Goal: Task Accomplishment & Management: Manage account settings

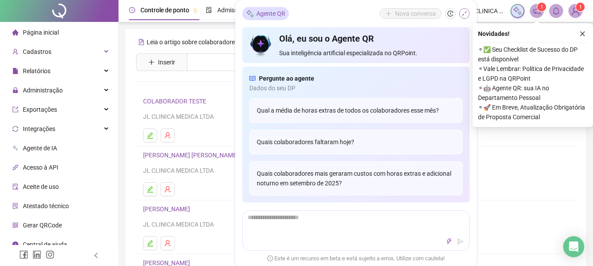
click at [465, 11] on icon "shrink" at bounding box center [464, 14] width 6 height 6
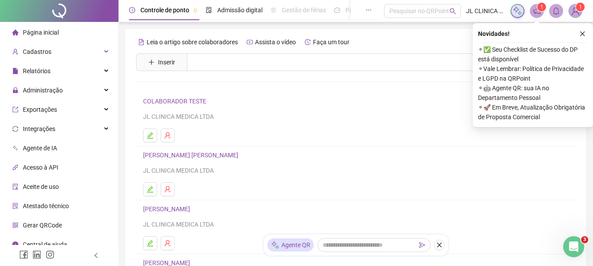
click at [575, 14] on img at bounding box center [575, 10] width 13 height 13
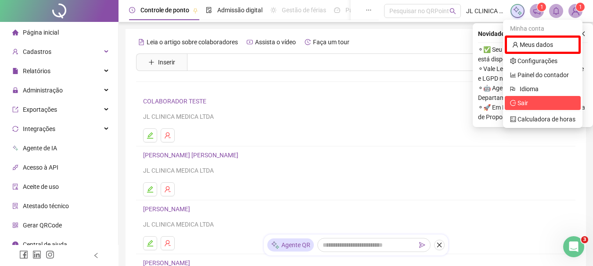
click at [519, 106] on span "Sair" at bounding box center [522, 103] width 11 height 7
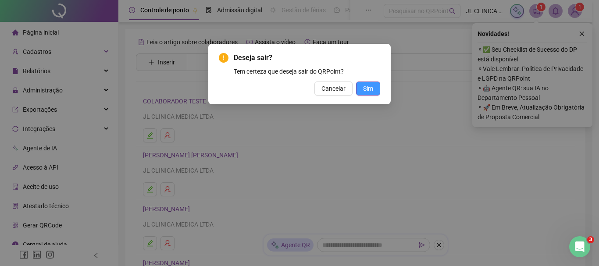
click at [367, 90] on span "Sim" at bounding box center [368, 89] width 10 height 10
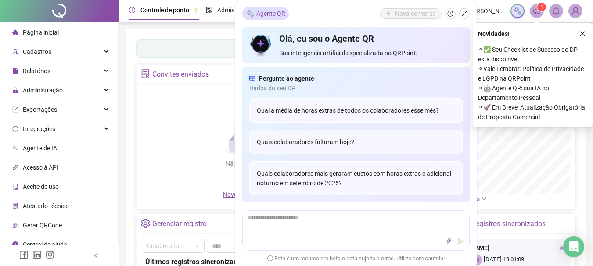
click at [464, 13] on icon "shrink" at bounding box center [464, 14] width 6 height 6
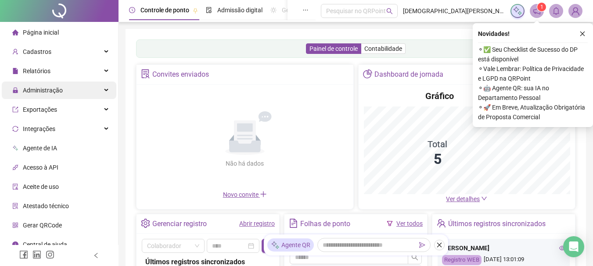
click at [42, 97] on span "Administração" at bounding box center [37, 91] width 50 height 18
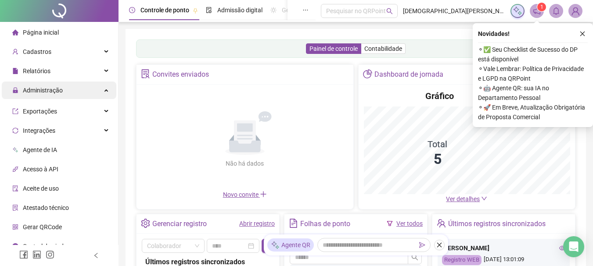
click at [55, 90] on span "Administração" at bounding box center [43, 90] width 40 height 7
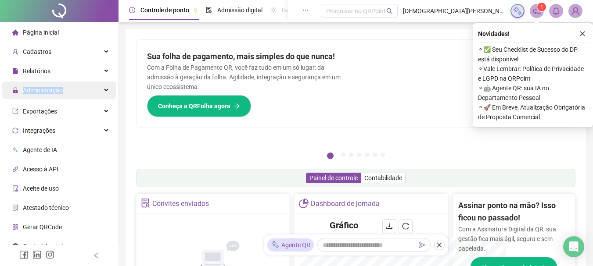
click at [55, 90] on span "Administração" at bounding box center [43, 90] width 40 height 7
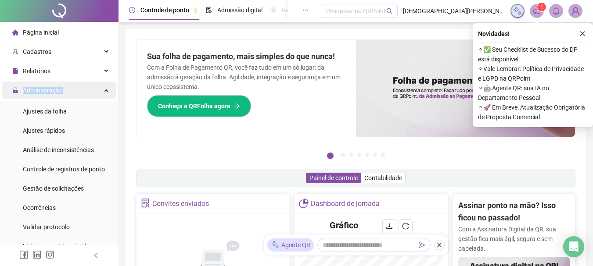
click at [55, 90] on span "Administração" at bounding box center [43, 90] width 40 height 7
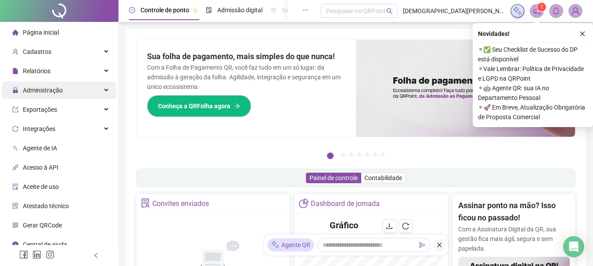
click at [55, 90] on span "Administração" at bounding box center [43, 90] width 40 height 7
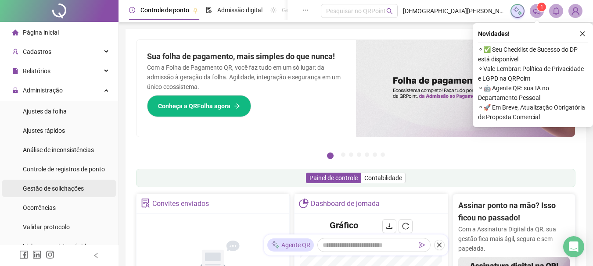
click at [56, 192] on span "Gestão de solicitações" at bounding box center [53, 188] width 61 height 7
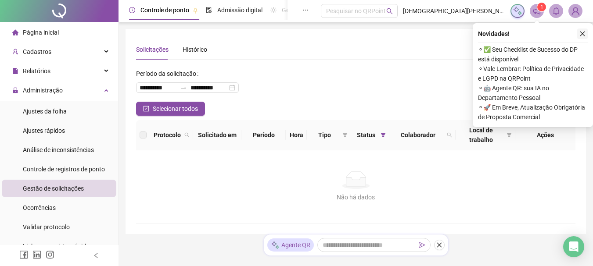
click at [583, 34] on icon "close" at bounding box center [582, 34] width 6 height 6
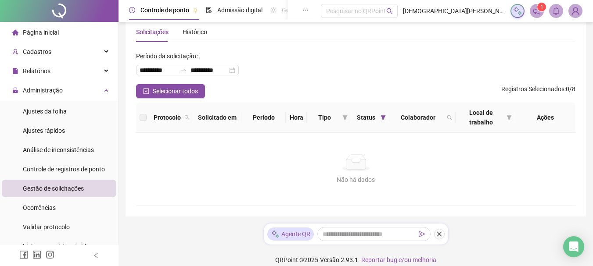
scroll to position [27, 0]
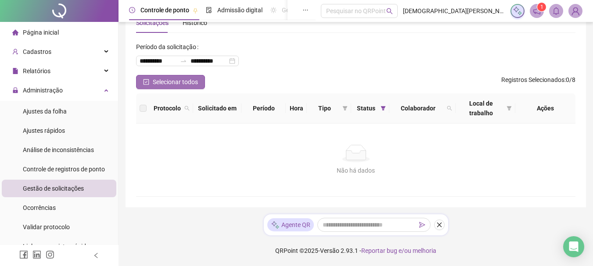
click at [191, 80] on span "Selecionar todos" at bounding box center [175, 82] width 45 height 10
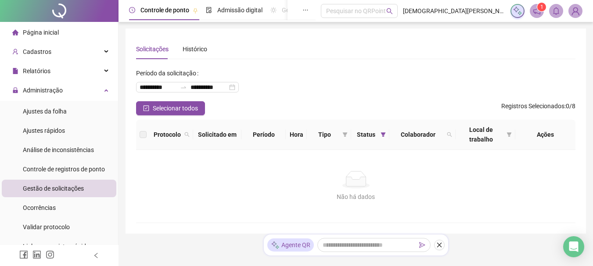
scroll to position [0, 0]
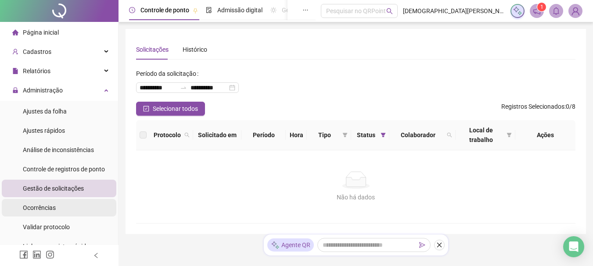
click at [57, 202] on li "Ocorrências" at bounding box center [59, 208] width 115 height 18
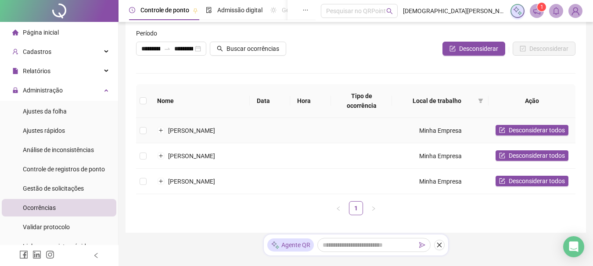
scroll to position [83, 0]
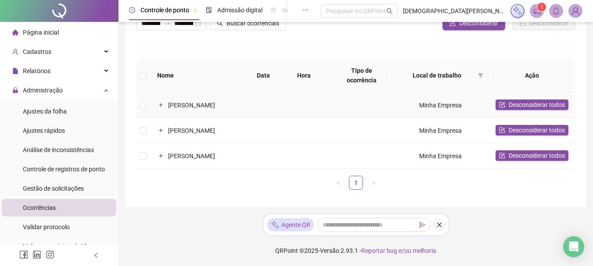
click at [231, 93] on td "BELMIRO MACHADO DE SANTANA FILHO" at bounding box center [200, 105] width 100 height 25
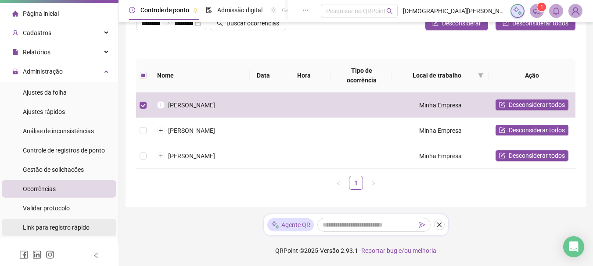
scroll to position [0, 0]
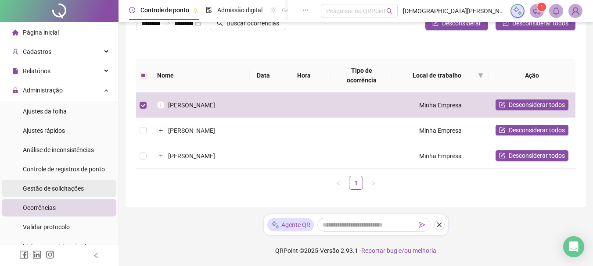
click at [66, 184] on div "Gestão de solicitações" at bounding box center [53, 189] width 61 height 18
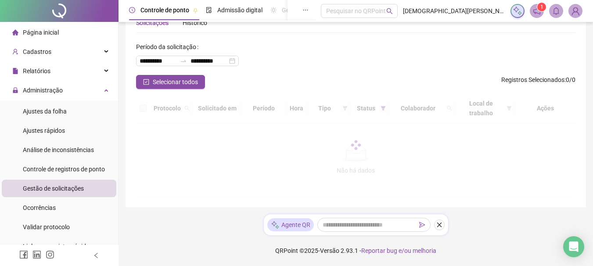
scroll to position [27, 0]
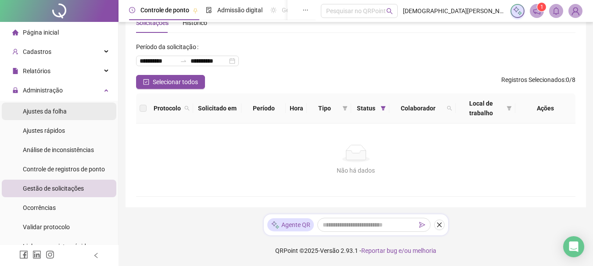
click at [96, 116] on li "Ajustes da folha" at bounding box center [59, 112] width 115 height 18
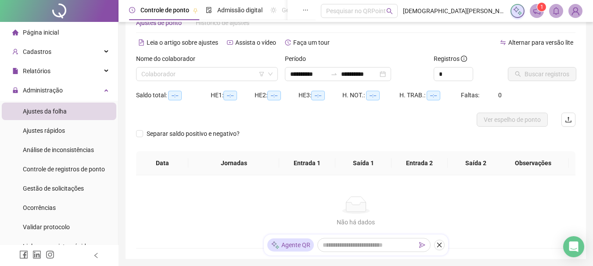
type input "**********"
click at [223, 65] on div "Nome do colaborador" at bounding box center [207, 60] width 142 height 13
click at [229, 74] on input "search" at bounding box center [202, 74] width 123 height 13
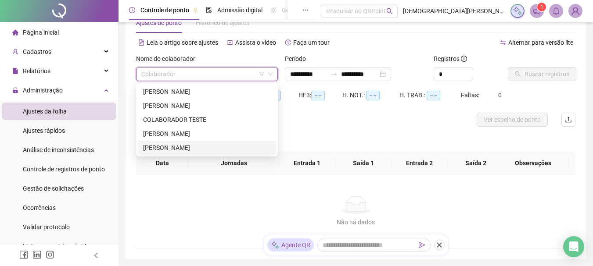
drag, startPoint x: 168, startPoint y: 151, endPoint x: 245, endPoint y: 139, distance: 78.1
click at [167, 151] on div "LUAN CARLOS COSTA SANTOS" at bounding box center [207, 148] width 128 height 10
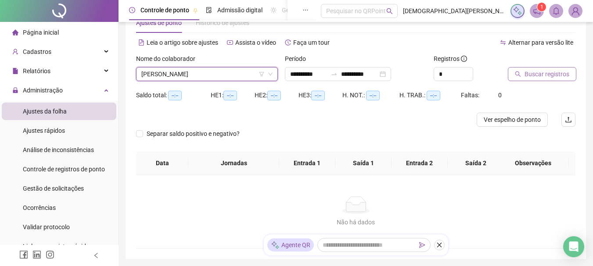
click at [524, 77] on button "Buscar registros" at bounding box center [542, 74] width 68 height 14
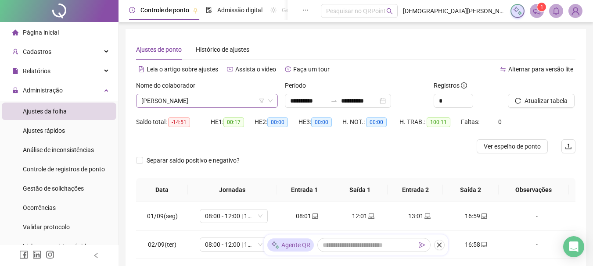
click at [241, 100] on span "LUAN CARLOS COSTA SANTOS" at bounding box center [206, 100] width 131 height 13
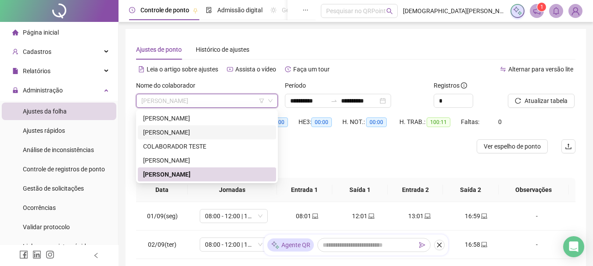
click at [158, 131] on div "BELMIRO MACHADO DE SANTANA FILHO" at bounding box center [207, 133] width 128 height 10
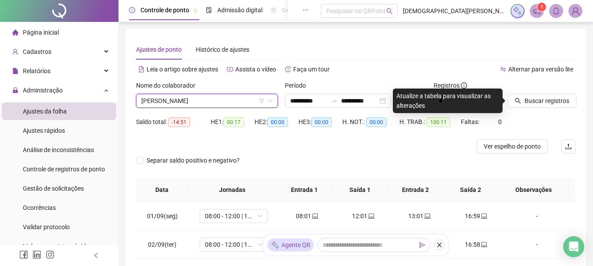
click at [183, 103] on span "BELMIRO MACHADO DE SANTANA FILHO" at bounding box center [206, 100] width 131 height 13
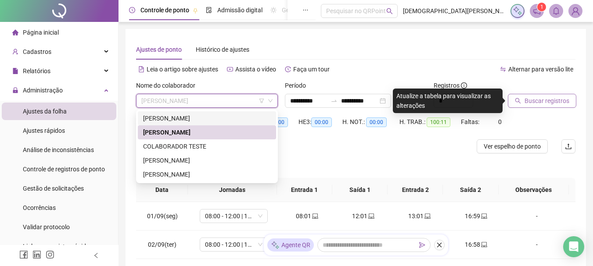
click at [540, 102] on span "Buscar registros" at bounding box center [546, 101] width 45 height 10
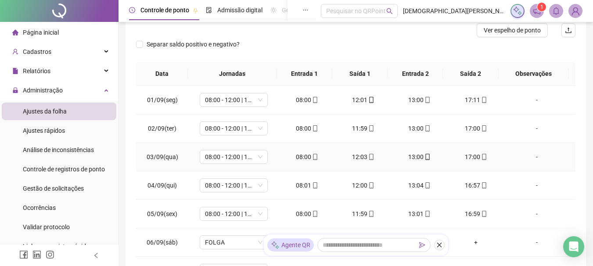
scroll to position [132, 0]
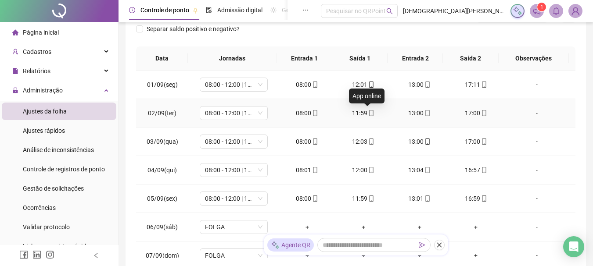
click at [368, 113] on icon "mobile" at bounding box center [371, 113] width 6 height 6
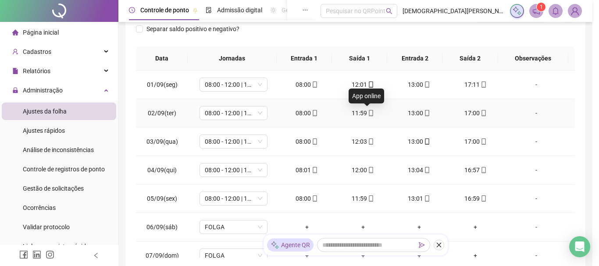
type input "**********"
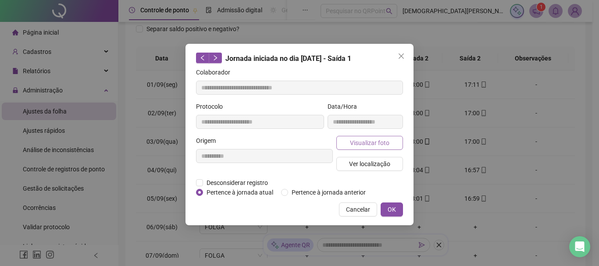
click at [390, 144] on button "Visualizar foto" at bounding box center [370, 143] width 67 height 14
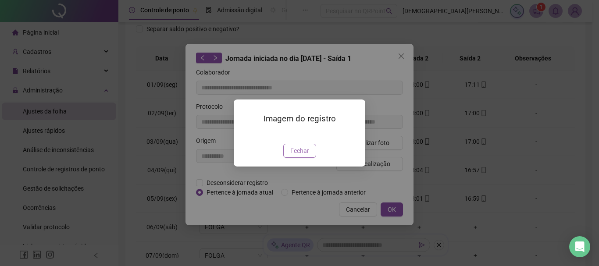
click at [308, 156] on span "Fechar" at bounding box center [299, 151] width 19 height 10
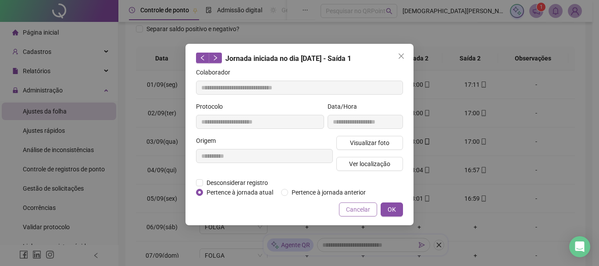
click at [361, 208] on span "Cancelar" at bounding box center [358, 210] width 24 height 10
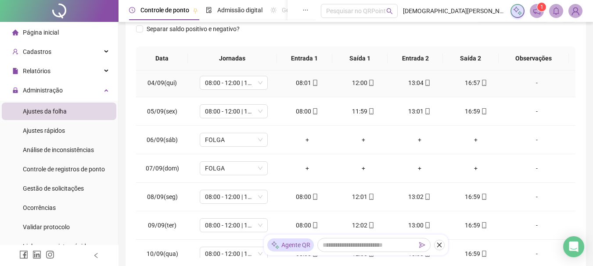
scroll to position [88, 0]
click at [426, 194] on icon "mobile" at bounding box center [428, 196] width 4 height 6
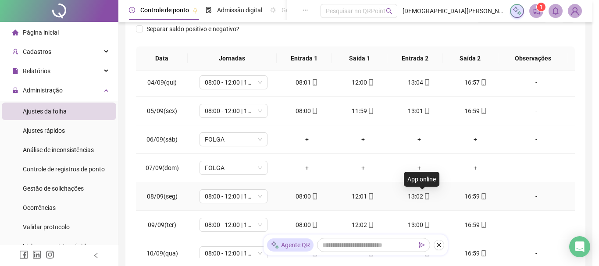
type input "**********"
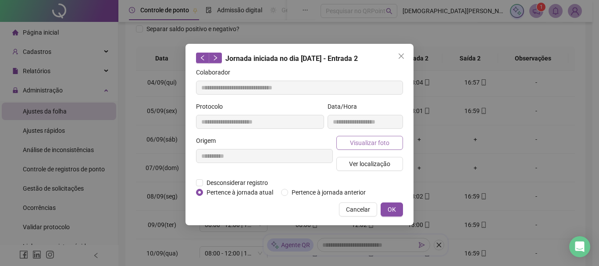
click at [358, 146] on span "Visualizar foto" at bounding box center [369, 143] width 39 height 10
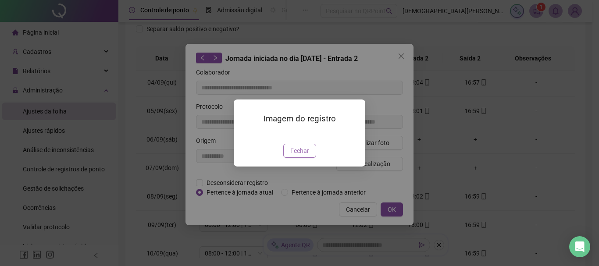
click at [306, 156] on span "Fechar" at bounding box center [299, 151] width 19 height 10
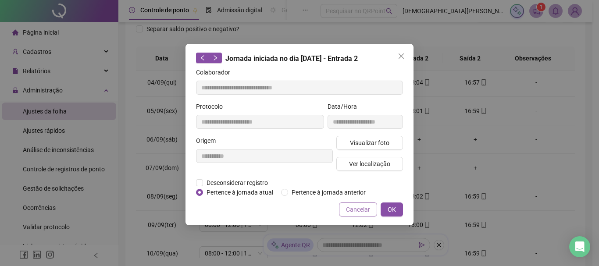
click at [357, 210] on span "Cancelar" at bounding box center [358, 210] width 24 height 10
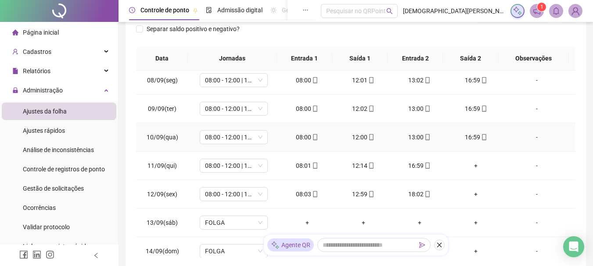
scroll to position [219, 0]
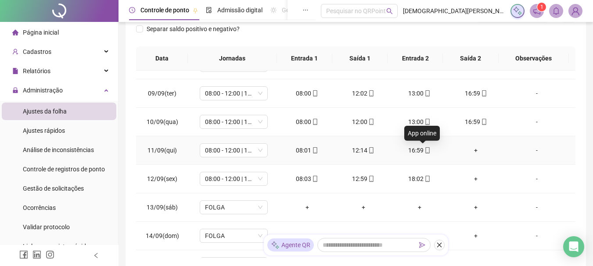
click at [424, 150] on icon "mobile" at bounding box center [427, 150] width 6 height 6
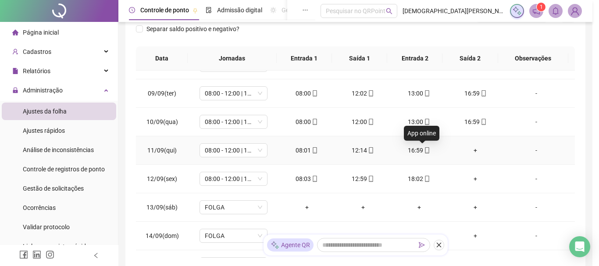
type input "**********"
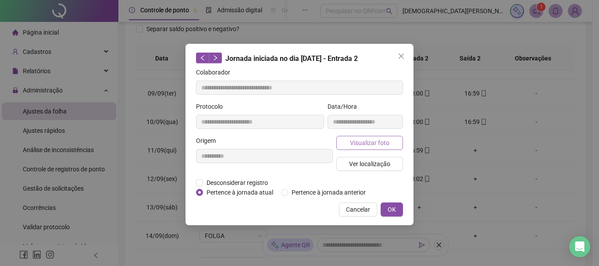
click at [372, 145] on span "Visualizar foto" at bounding box center [369, 143] width 39 height 10
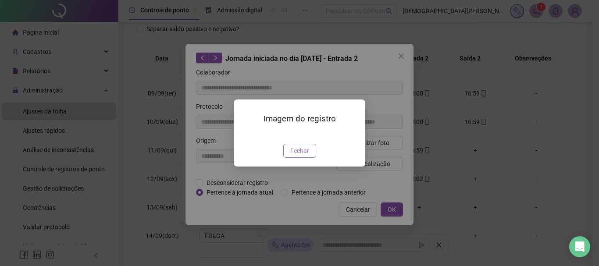
click at [311, 158] on button "Fechar" at bounding box center [299, 151] width 33 height 14
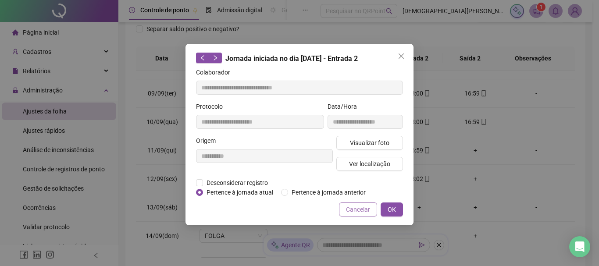
click at [348, 208] on span "Cancelar" at bounding box center [358, 210] width 24 height 10
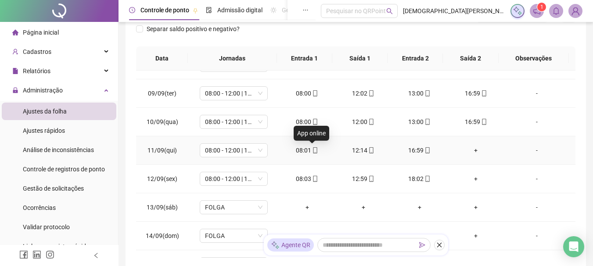
click at [312, 151] on icon "mobile" at bounding box center [315, 150] width 6 height 6
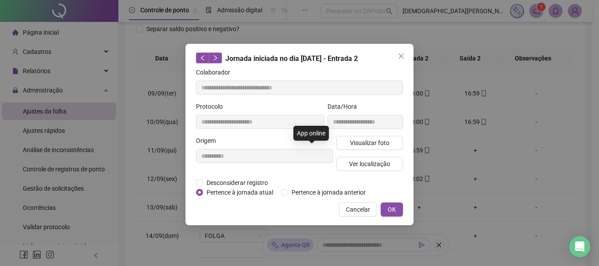
type input "**********"
click at [370, 144] on span "Visualizar foto" at bounding box center [369, 143] width 39 height 10
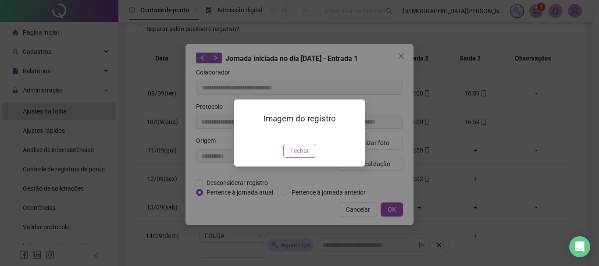
click at [302, 156] on span "Fechar" at bounding box center [299, 151] width 19 height 10
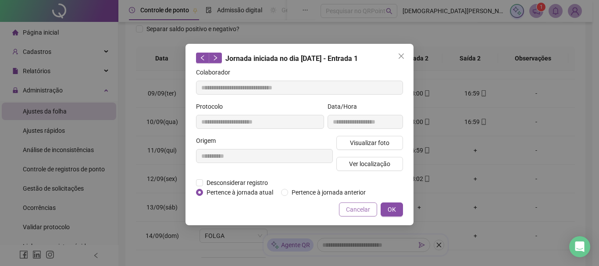
click at [362, 206] on span "Cancelar" at bounding box center [358, 210] width 24 height 10
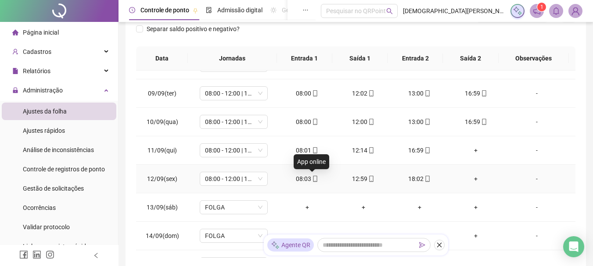
click at [313, 179] on icon "mobile" at bounding box center [315, 179] width 6 height 6
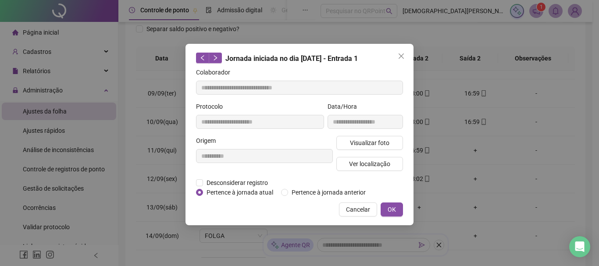
click at [366, 172] on div "Visualizar foto Ver localização" at bounding box center [370, 157] width 70 height 42
click at [366, 166] on span "Ver localização" at bounding box center [369, 164] width 41 height 10
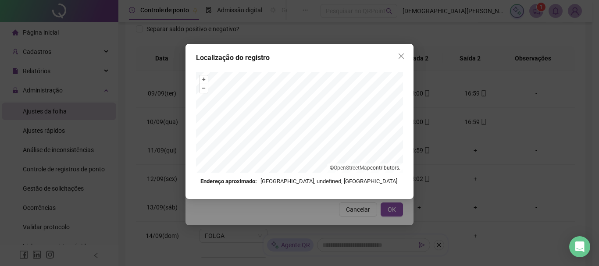
type input "**********"
click at [399, 57] on icon "close" at bounding box center [401, 56] width 7 height 7
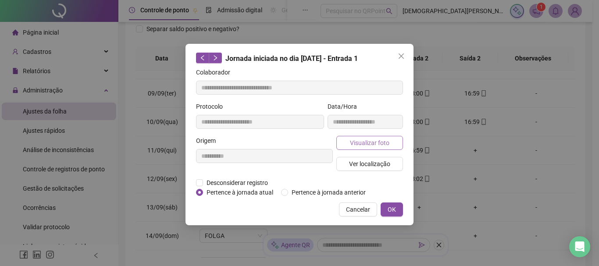
click at [372, 140] on span "Visualizar foto" at bounding box center [369, 143] width 39 height 10
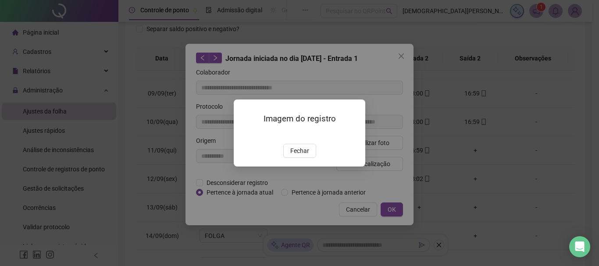
click at [444, 138] on div "Imagem do registro Fechar" at bounding box center [299, 133] width 599 height 266
click at [305, 156] on span "Fechar" at bounding box center [299, 151] width 19 height 10
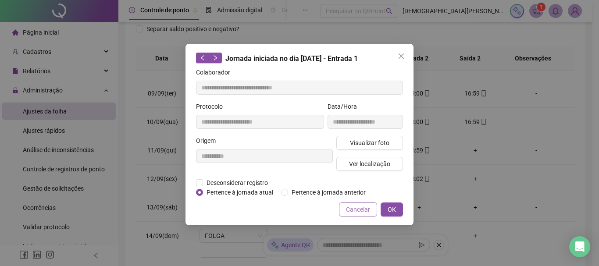
click at [364, 213] on span "Cancelar" at bounding box center [358, 210] width 24 height 10
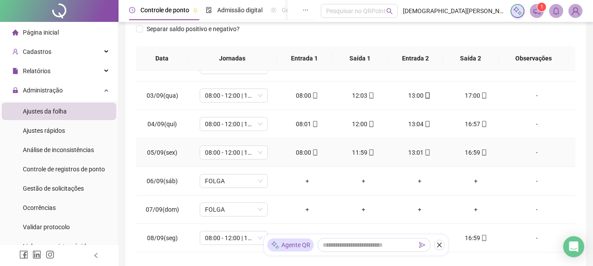
scroll to position [0, 0]
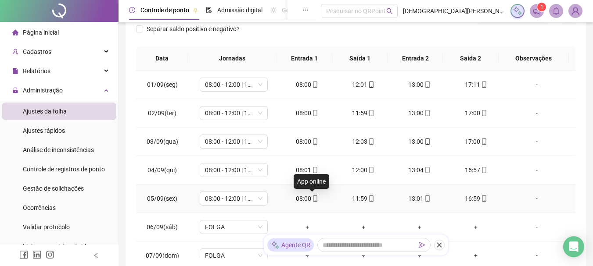
click at [312, 198] on icon "mobile" at bounding box center [315, 199] width 6 height 6
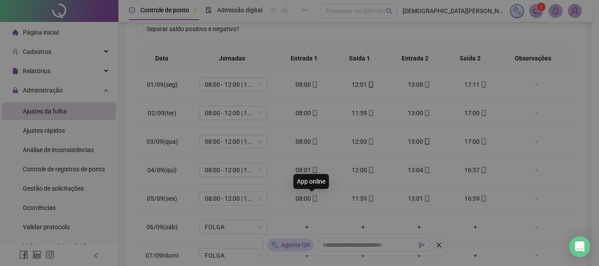
type input "**********"
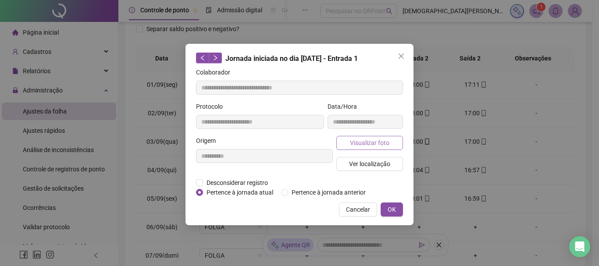
click at [352, 139] on span "Visualizar foto" at bounding box center [369, 143] width 39 height 10
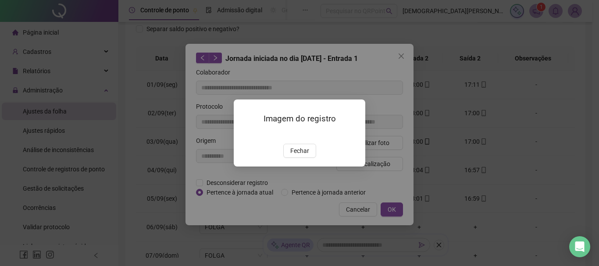
click at [367, 129] on div "Imagem do registro Fechar" at bounding box center [299, 133] width 599 height 266
click at [302, 156] on span "Fechar" at bounding box center [299, 151] width 19 height 10
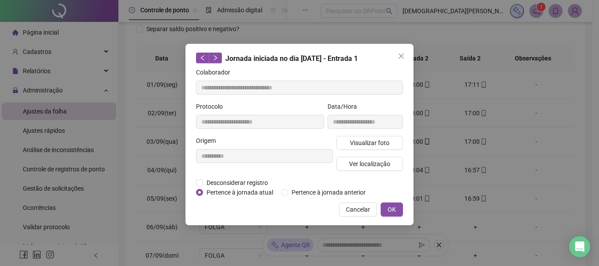
click at [397, 57] on span "Close" at bounding box center [401, 56] width 14 height 7
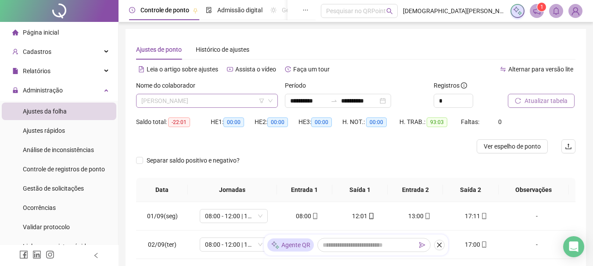
drag, startPoint x: 241, startPoint y: 96, endPoint x: 234, endPoint y: 98, distance: 7.4
click at [240, 96] on span "BELMIRO MACHADO DE SANTANA FILHO" at bounding box center [206, 100] width 131 height 13
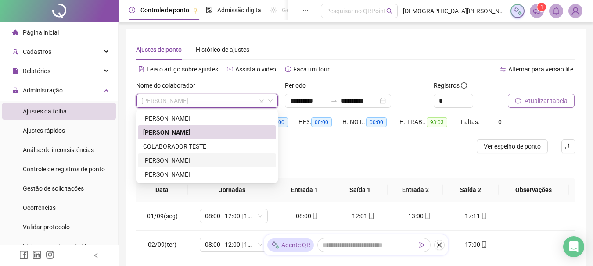
click at [162, 159] on div "GABRIEL JESUS DA COSTA GOMES" at bounding box center [207, 161] width 128 height 10
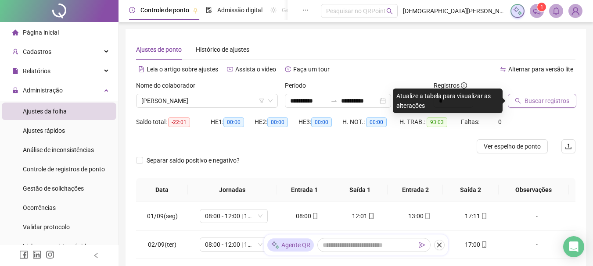
click at [550, 102] on span "Buscar registros" at bounding box center [546, 101] width 45 height 10
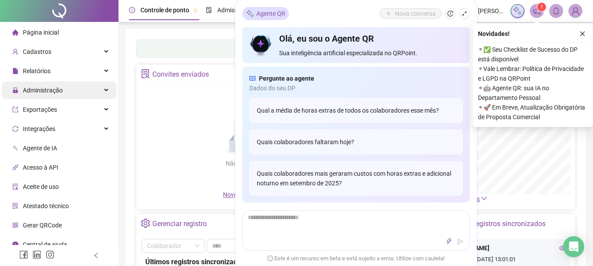
click at [50, 92] on span "Administração" at bounding box center [43, 90] width 40 height 7
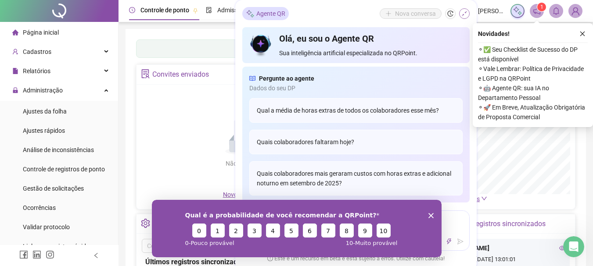
click at [464, 13] on icon "shrink" at bounding box center [464, 14] width 6 height 6
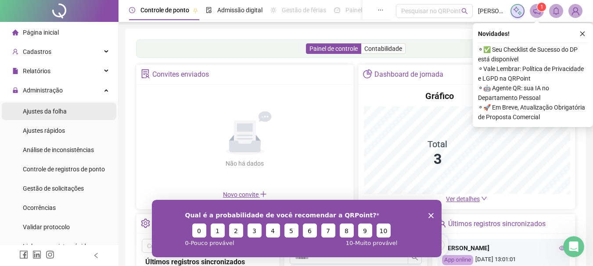
click at [39, 108] on span "Ajustes da folha" at bounding box center [45, 111] width 44 height 7
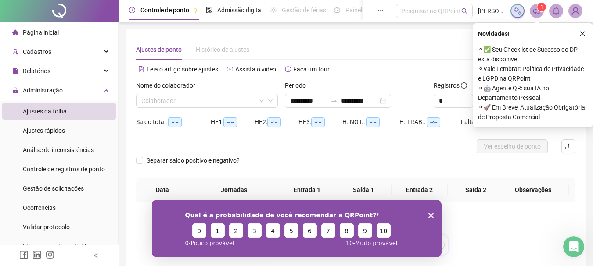
type input "**********"
click at [432, 215] on icon "Encerrar pesquisa" at bounding box center [430, 215] width 5 height 5
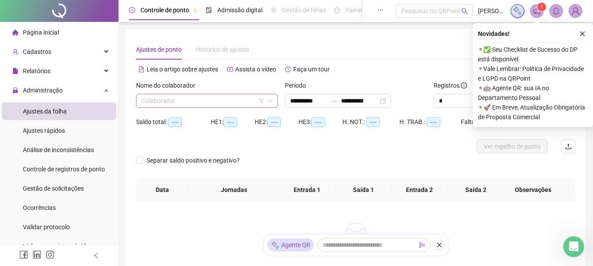
click at [227, 97] on input "search" at bounding box center [202, 100] width 123 height 13
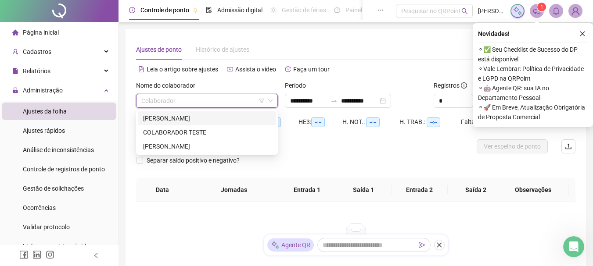
click at [184, 120] on div "CARLOS CIRILO" at bounding box center [207, 119] width 128 height 10
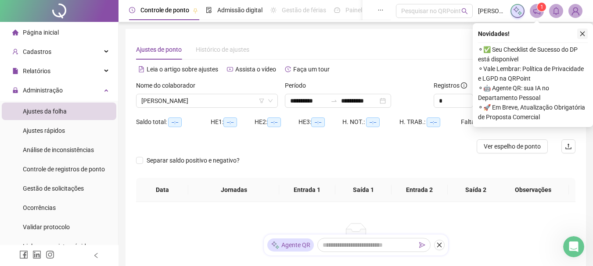
click at [580, 35] on icon "close" at bounding box center [582, 34] width 6 height 6
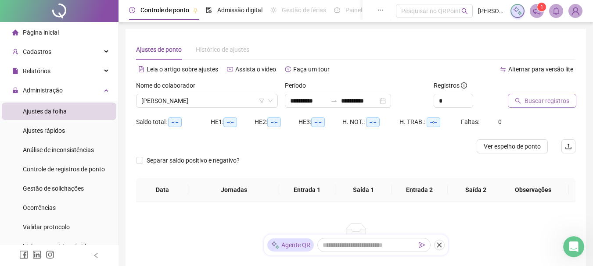
click at [548, 101] on span "Buscar registros" at bounding box center [546, 101] width 45 height 10
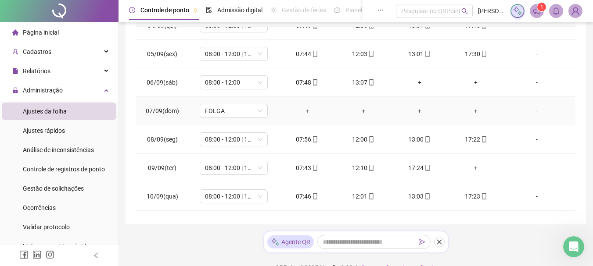
scroll to position [88, 0]
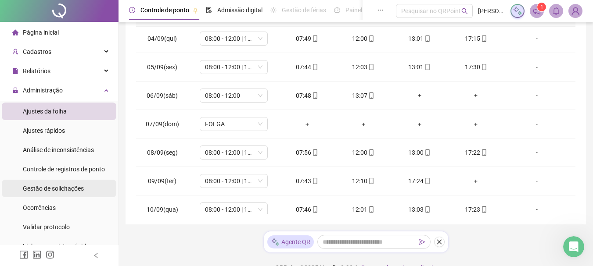
click at [47, 186] on span "Gestão de solicitações" at bounding box center [53, 188] width 61 height 7
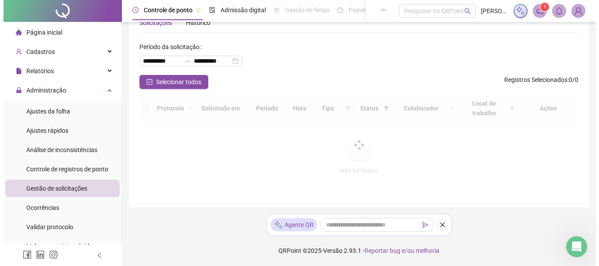
scroll to position [27, 0]
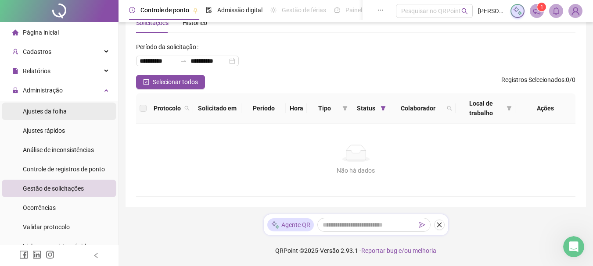
click at [60, 109] on span "Ajustes da folha" at bounding box center [45, 111] width 44 height 7
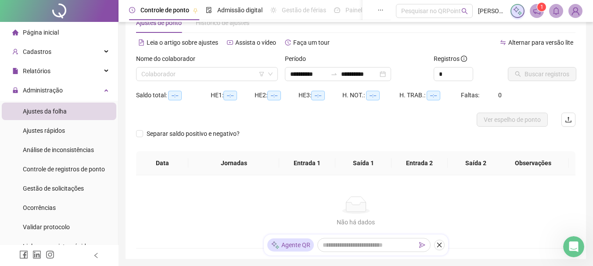
type input "**********"
click at [440, 245] on icon "close" at bounding box center [439, 245] width 6 height 6
click at [231, 75] on input "search" at bounding box center [202, 74] width 123 height 13
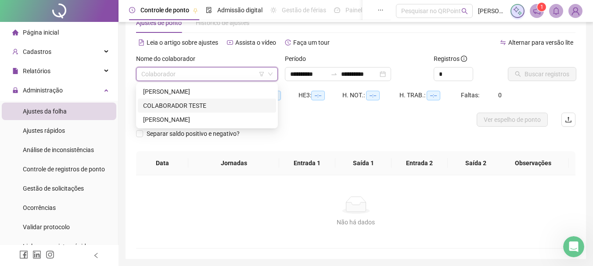
click at [172, 108] on div "COLABORADOR TESTE" at bounding box center [207, 106] width 128 height 10
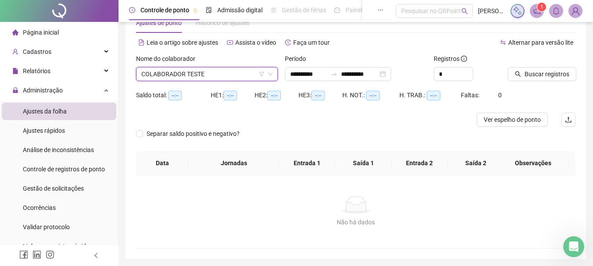
click at [177, 79] on span "COLABORADOR TESTE" at bounding box center [206, 74] width 131 height 13
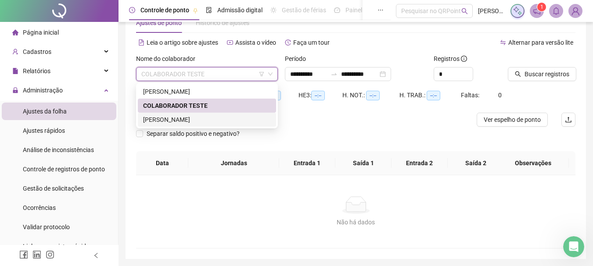
click at [165, 117] on div "JOSUE DE SOUSA VIEIRA" at bounding box center [207, 120] width 128 height 10
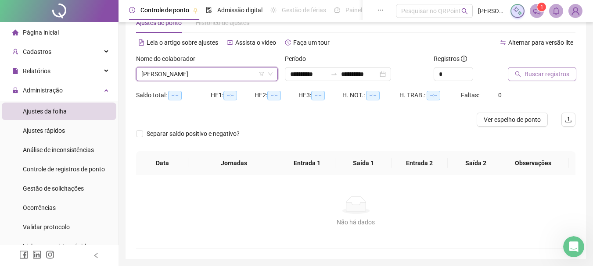
click at [552, 74] on span "Buscar registros" at bounding box center [546, 74] width 45 height 10
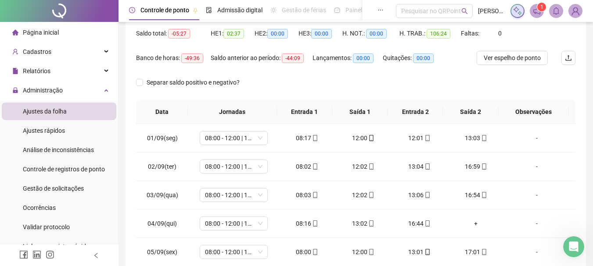
scroll to position [115, 0]
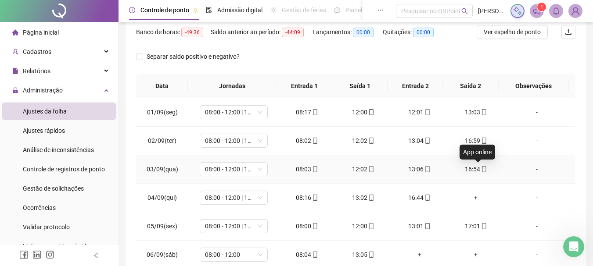
click at [481, 170] on icon "mobile" at bounding box center [484, 169] width 6 height 6
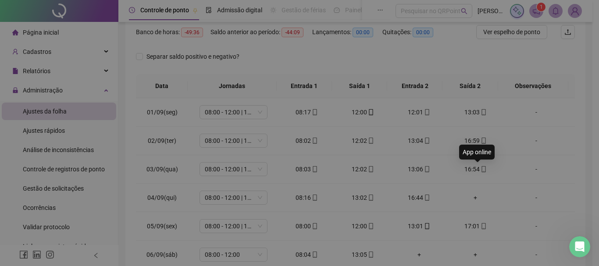
type input "**********"
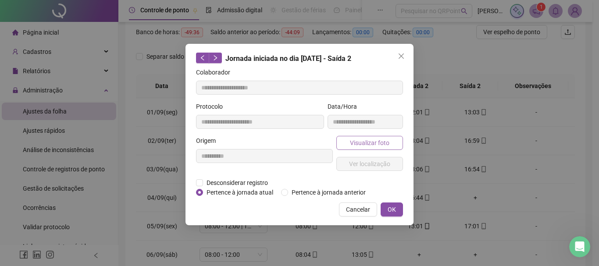
click at [362, 143] on span "Visualizar foto" at bounding box center [369, 143] width 39 height 10
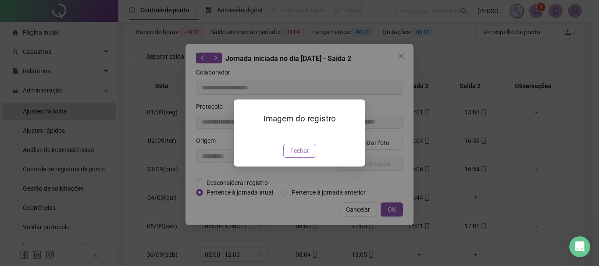
click at [304, 153] on span "Fechar" at bounding box center [299, 151] width 19 height 10
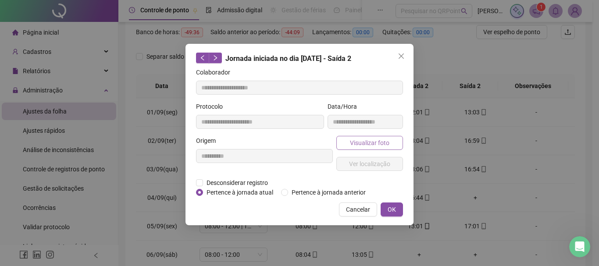
click at [360, 143] on span "Visualizar foto" at bounding box center [369, 143] width 39 height 10
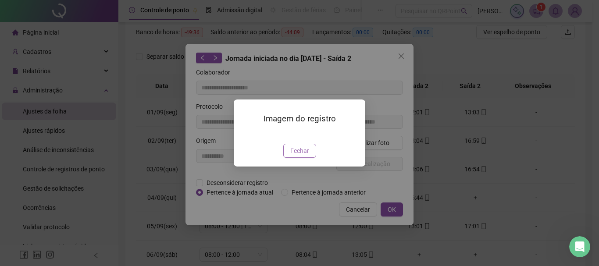
click at [311, 151] on button "Fechar" at bounding box center [299, 151] width 33 height 14
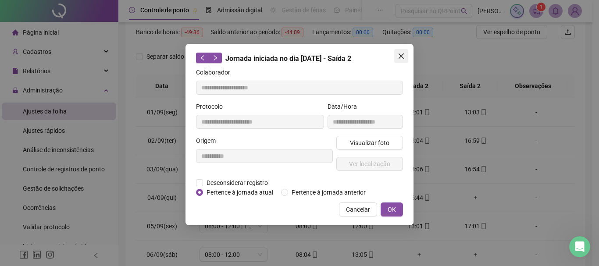
click at [402, 55] on icon "close" at bounding box center [401, 56] width 5 height 5
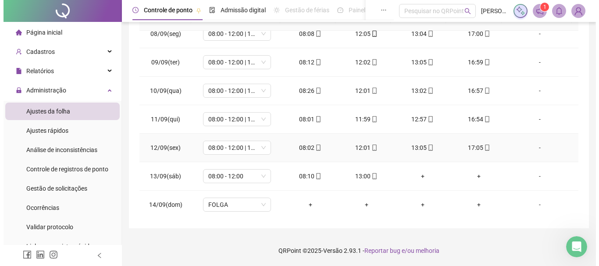
scroll to position [210, 0]
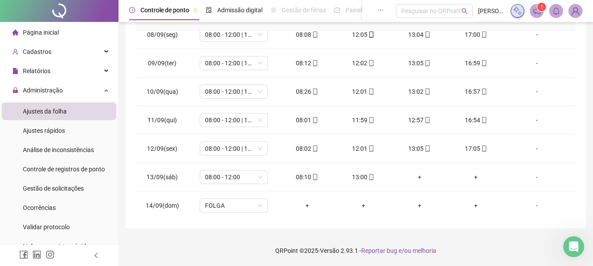
click at [577, 11] on img at bounding box center [575, 10] width 13 height 13
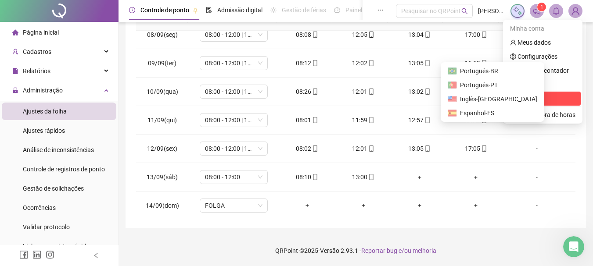
click at [525, 98] on span "Sair" at bounding box center [522, 98] width 11 height 7
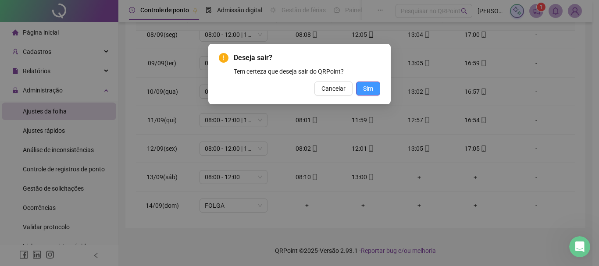
click at [373, 87] on span "Sim" at bounding box center [368, 89] width 10 height 10
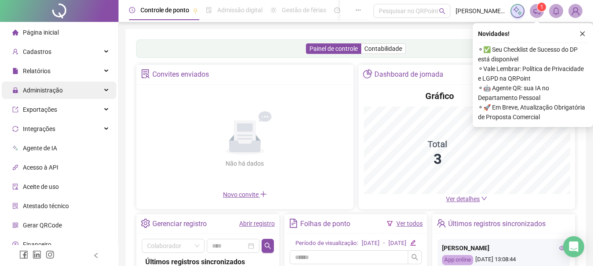
click at [61, 87] on span "Administração" at bounding box center [43, 90] width 40 height 7
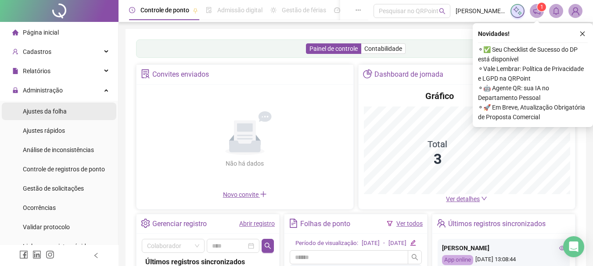
click at [64, 111] on span "Ajustes da folha" at bounding box center [45, 111] width 44 height 7
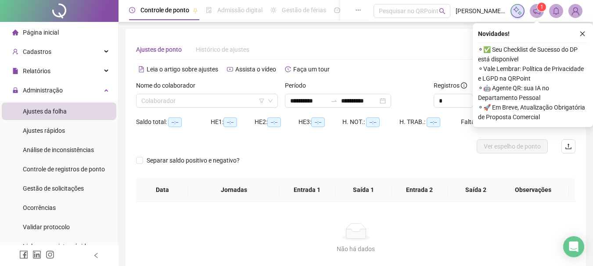
type input "**********"
click at [230, 101] on input "search" at bounding box center [202, 100] width 123 height 13
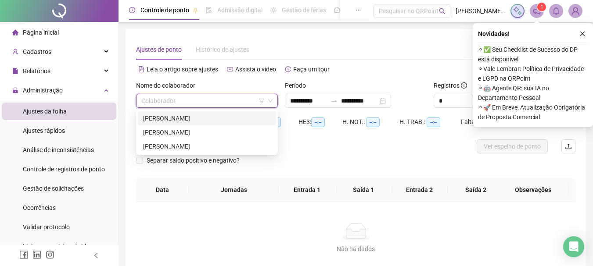
click at [179, 115] on div "JOSÉ CARLOS SANTANA" at bounding box center [207, 119] width 128 height 10
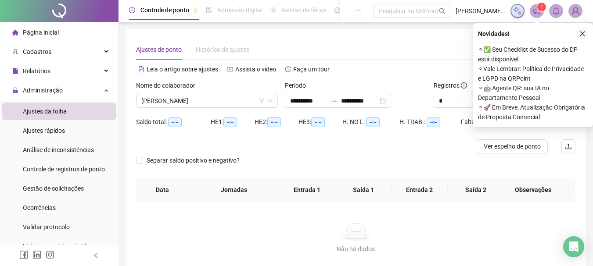
click at [582, 32] on icon "close" at bounding box center [582, 34] width 6 height 6
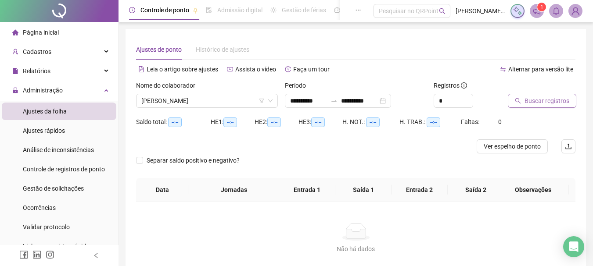
click at [526, 100] on span "Buscar registros" at bounding box center [546, 101] width 45 height 10
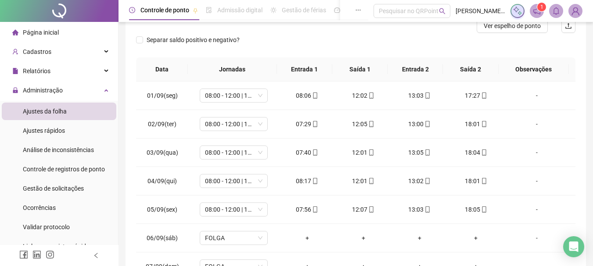
scroll to position [132, 0]
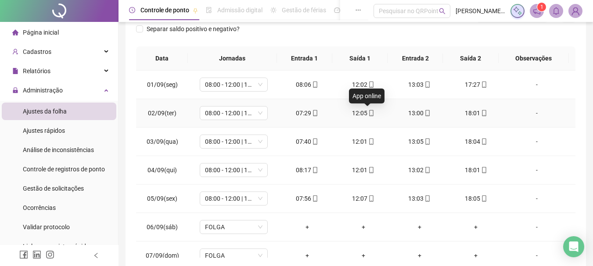
click at [369, 114] on icon "mobile" at bounding box center [371, 113] width 6 height 6
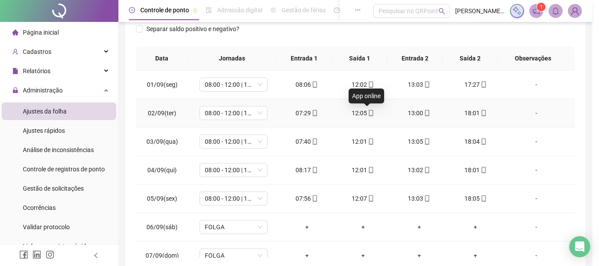
type input "**********"
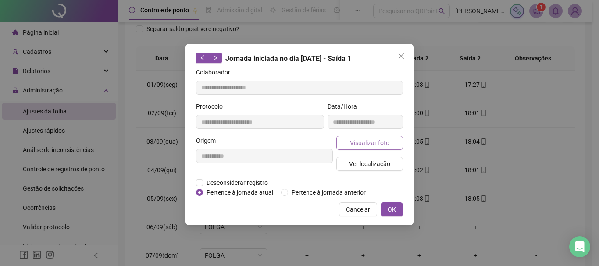
click at [373, 136] on button "Visualizar foto" at bounding box center [370, 143] width 67 height 14
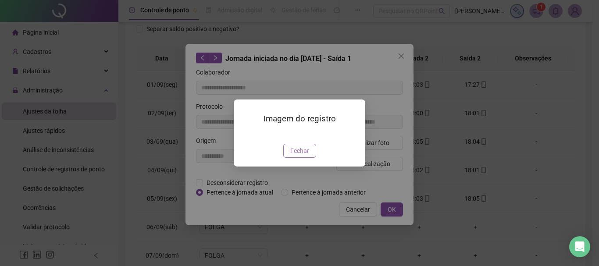
click at [301, 152] on span "Fechar" at bounding box center [299, 151] width 19 height 10
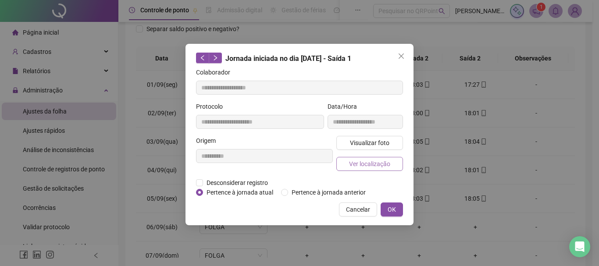
click at [368, 167] on span "Ver localização" at bounding box center [369, 164] width 41 height 10
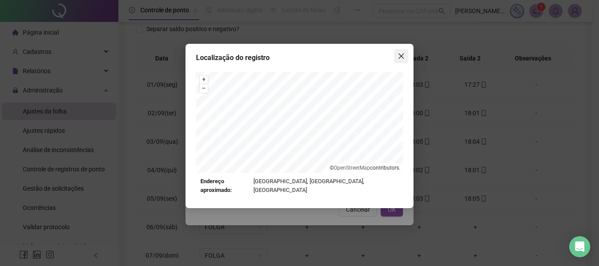
click at [405, 57] on span "Close" at bounding box center [401, 56] width 14 height 7
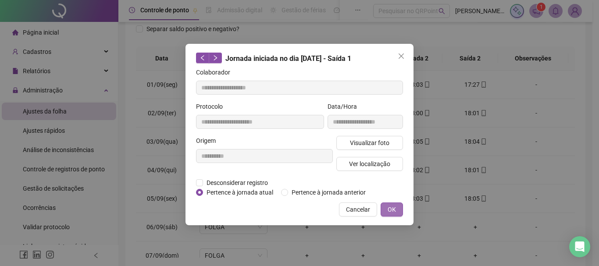
click at [394, 211] on span "OK" at bounding box center [392, 210] width 8 height 10
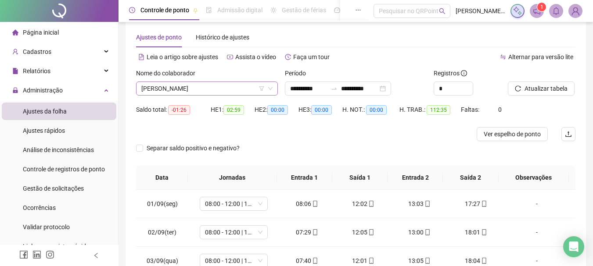
scroll to position [0, 0]
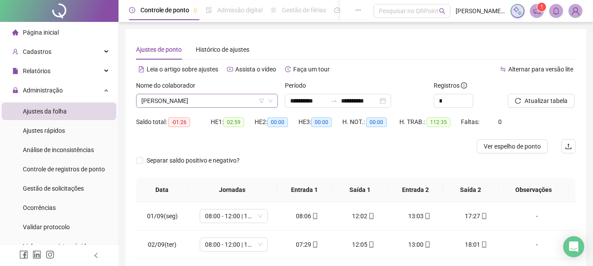
click at [238, 102] on span "JOSÉ CARLOS SANTANA" at bounding box center [206, 100] width 131 height 13
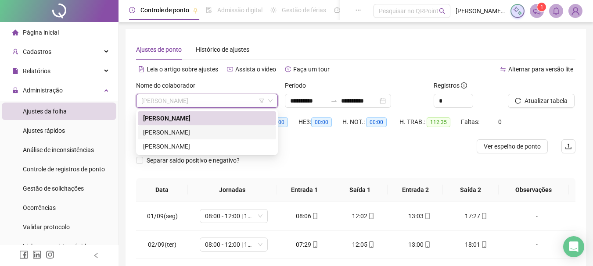
click at [193, 136] on div "NILSON ALVES BARBOSA SANTOS" at bounding box center [207, 133] width 128 height 10
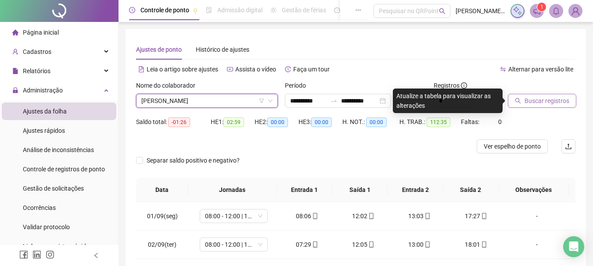
click at [541, 100] on span "Buscar registros" at bounding box center [546, 101] width 45 height 10
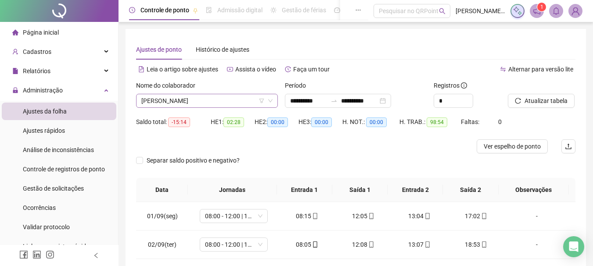
click at [197, 103] on span "NILSON ALVES BARBOSA SANTOS" at bounding box center [206, 100] width 131 height 13
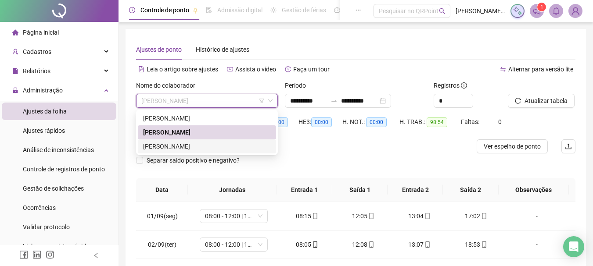
click at [175, 144] on div "NILSON BARBOSA SANTOS" at bounding box center [207, 147] width 128 height 10
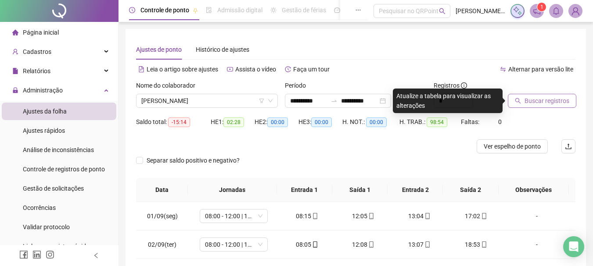
click at [547, 99] on span "Buscar registros" at bounding box center [546, 101] width 45 height 10
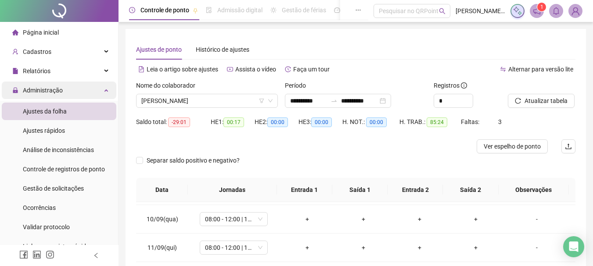
click at [82, 92] on div "Administração" at bounding box center [59, 91] width 115 height 18
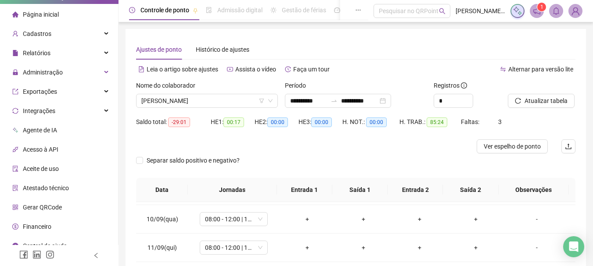
scroll to position [28, 0]
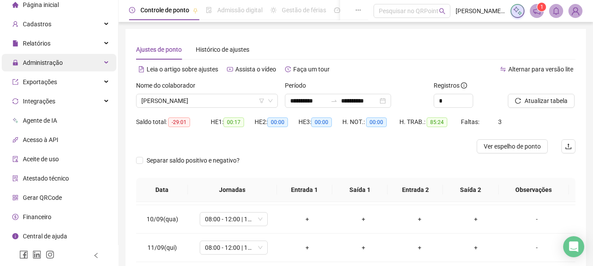
click at [54, 63] on span "Administração" at bounding box center [43, 62] width 40 height 7
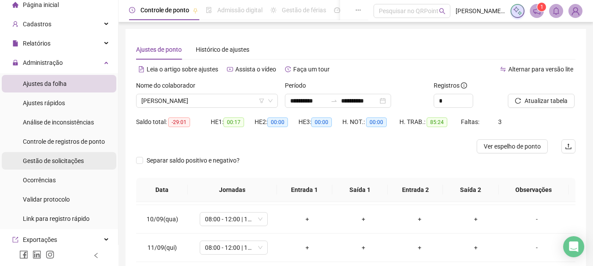
click at [63, 165] on span "Gestão de solicitações" at bounding box center [53, 161] width 61 height 7
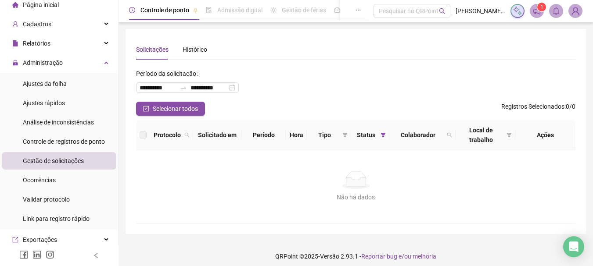
click at [291, 87] on div "**********" at bounding box center [355, 84] width 439 height 35
click at [58, 82] on span "Ajustes da folha" at bounding box center [45, 83] width 44 height 7
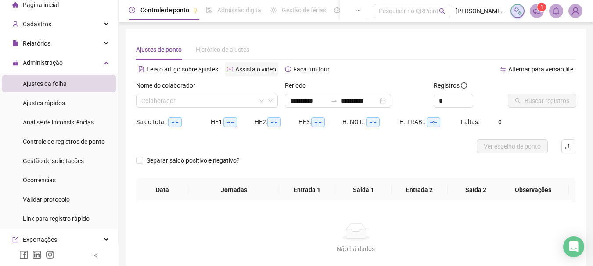
type input "**********"
click at [212, 97] on input "search" at bounding box center [202, 100] width 123 height 13
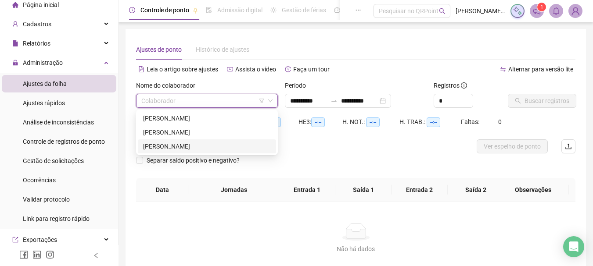
click at [167, 143] on div "NILSON BARBOSA SANTOS" at bounding box center [207, 147] width 128 height 10
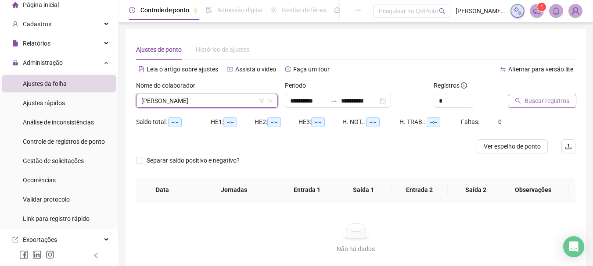
click at [541, 97] on span "Buscar registros" at bounding box center [546, 101] width 45 height 10
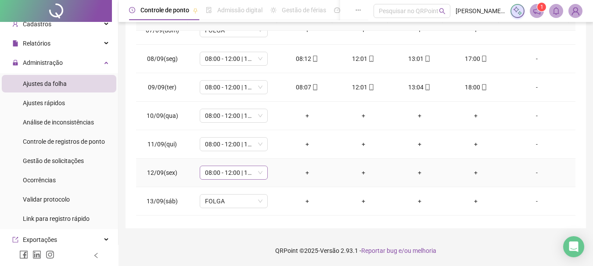
scroll to position [175, 0]
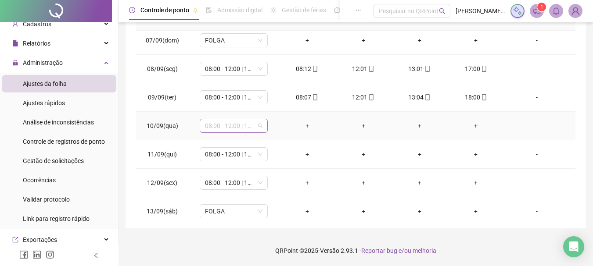
click at [261, 126] on div "08:00 - 12:00 | 13:00 - 18:00" at bounding box center [234, 126] width 68 height 14
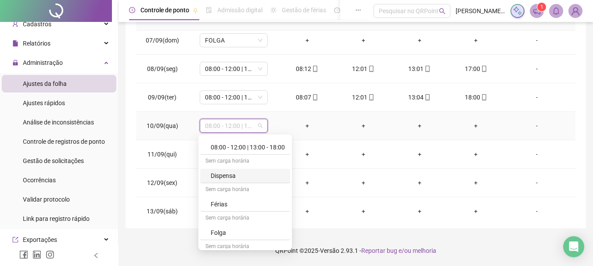
scroll to position [87, 0]
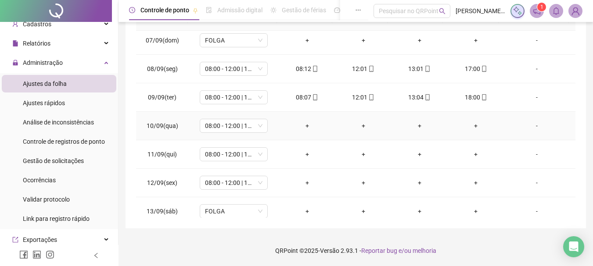
click at [531, 125] on div "-" at bounding box center [537, 126] width 52 height 10
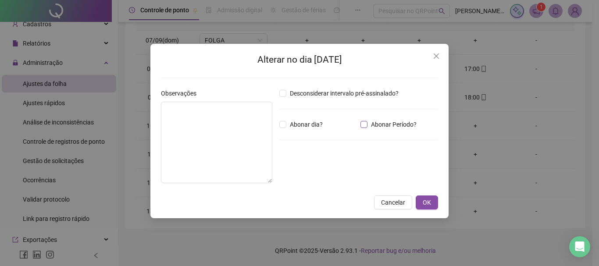
click at [366, 127] on label "Abonar Período?" at bounding box center [391, 125] width 60 height 10
click at [279, 121] on div "Abonar dia?" at bounding box center [318, 125] width 81 height 10
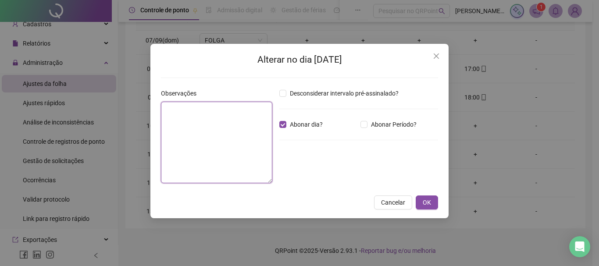
click at [206, 132] on textarea at bounding box center [216, 143] width 111 height 82
type textarea "*"
type textarea "**********"
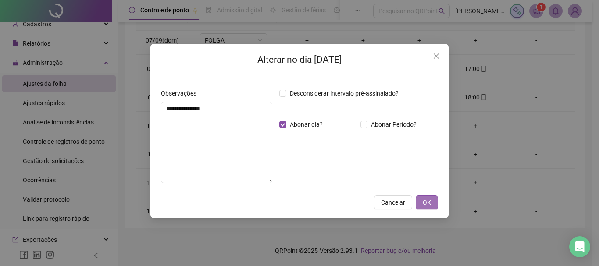
click at [430, 201] on span "OK" at bounding box center [427, 203] width 8 height 10
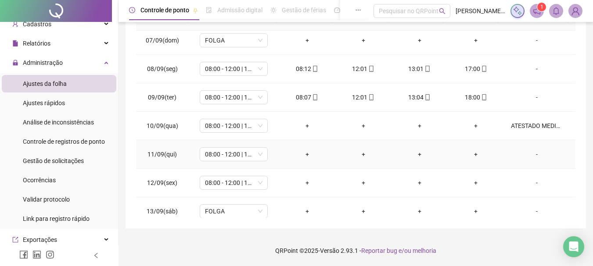
click at [532, 154] on div "-" at bounding box center [537, 155] width 52 height 10
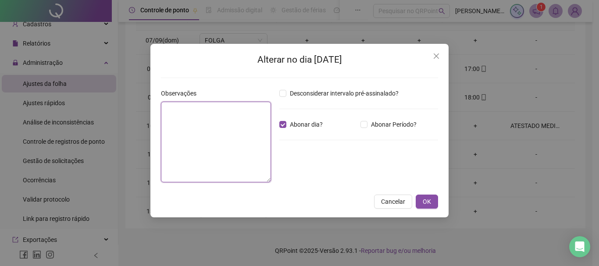
click at [216, 142] on textarea at bounding box center [216, 142] width 110 height 81
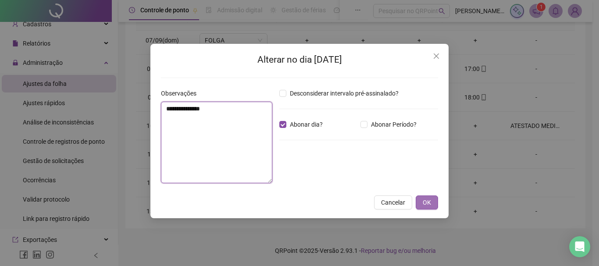
type textarea "**********"
click at [422, 202] on button "OK" at bounding box center [427, 203] width 22 height 14
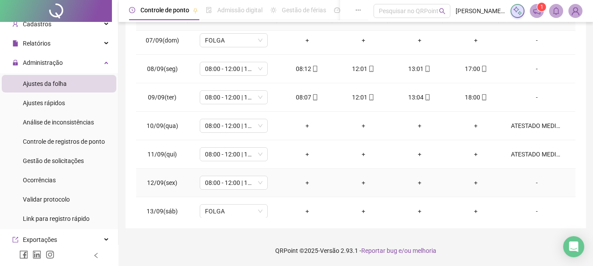
click at [531, 184] on div "-" at bounding box center [537, 183] width 52 height 10
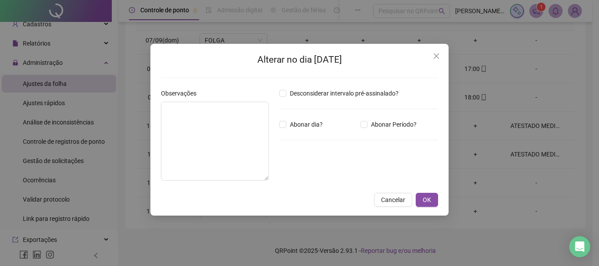
click at [280, 124] on div "Abonar dia?" at bounding box center [318, 125] width 81 height 10
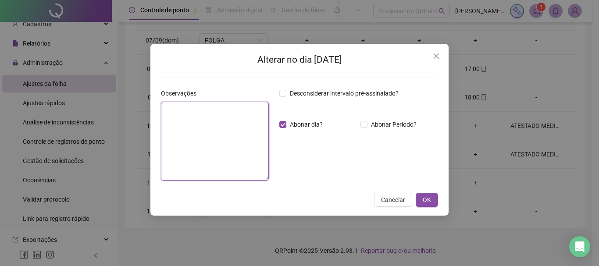
click at [215, 142] on textarea at bounding box center [215, 141] width 108 height 79
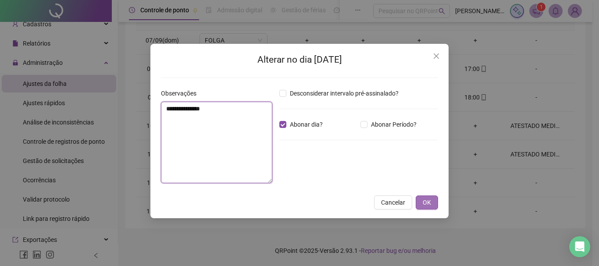
type textarea "**********"
click at [426, 200] on span "OK" at bounding box center [427, 203] width 8 height 10
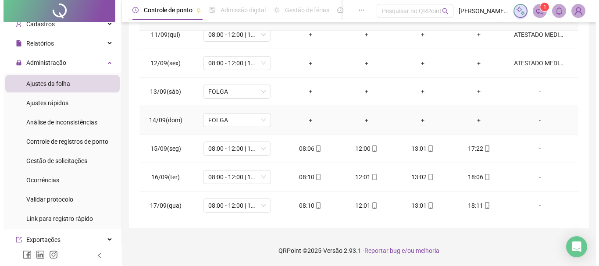
scroll to position [297, 0]
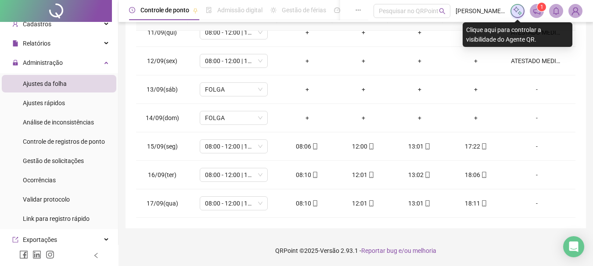
click at [516, 12] on img at bounding box center [517, 11] width 10 height 10
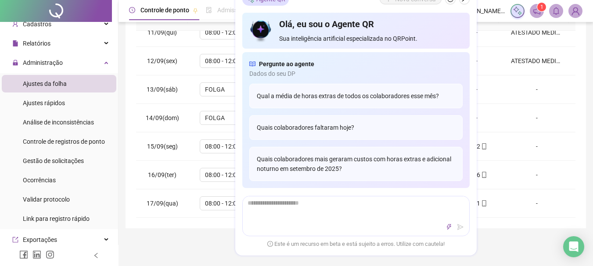
click at [573, 15] on img at bounding box center [575, 10] width 13 height 13
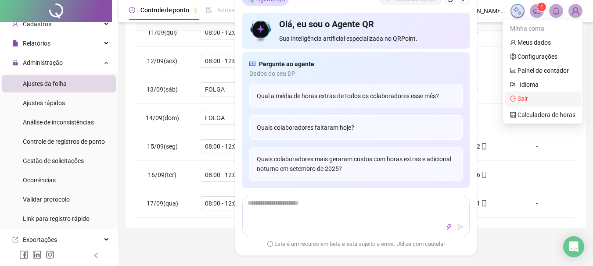
click at [530, 100] on span "Sair" at bounding box center [542, 99] width 65 height 10
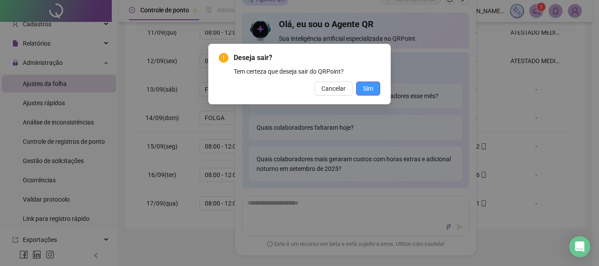
click at [370, 83] on button "Sim" at bounding box center [368, 89] width 24 height 14
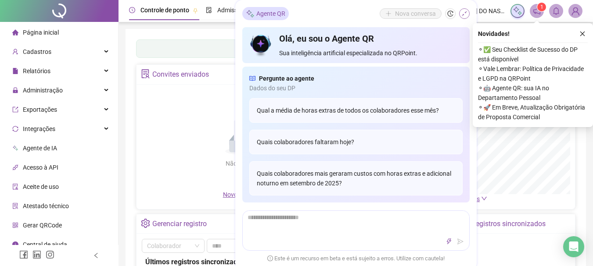
click at [463, 14] on icon "shrink" at bounding box center [464, 14] width 6 height 6
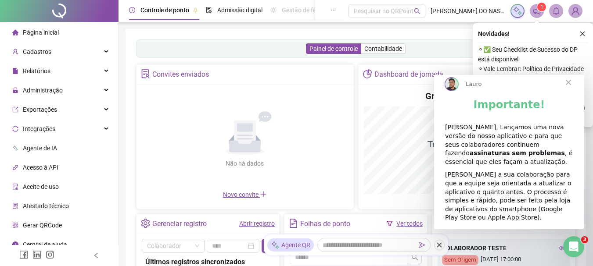
click at [584, 32] on icon "close" at bounding box center [582, 34] width 6 height 6
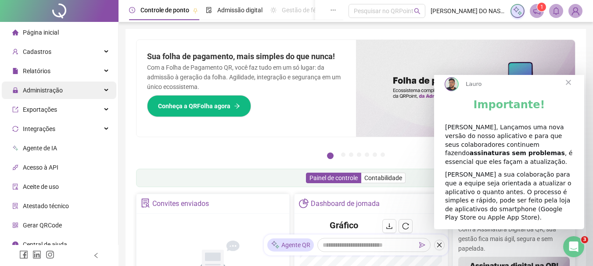
click at [58, 95] on span "Administração" at bounding box center [37, 91] width 50 height 18
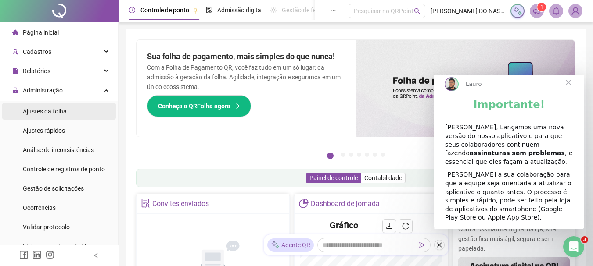
click at [63, 111] on span "Ajustes da folha" at bounding box center [45, 111] width 44 height 7
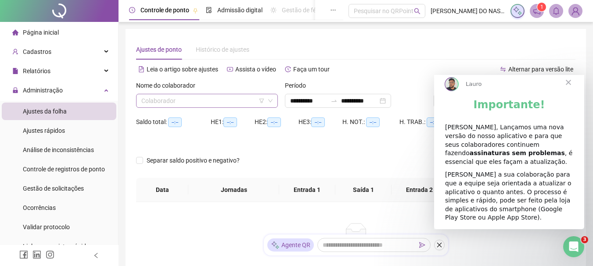
type input "**********"
click at [186, 102] on input "search" at bounding box center [202, 100] width 123 height 13
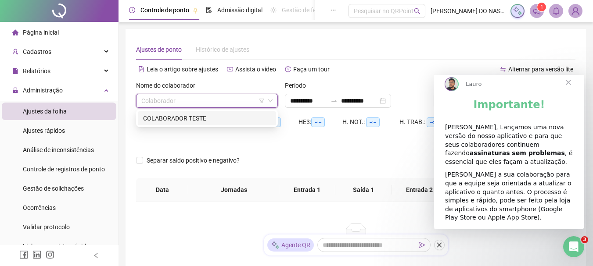
click at [566, 92] on span "Fechar" at bounding box center [568, 83] width 32 height 32
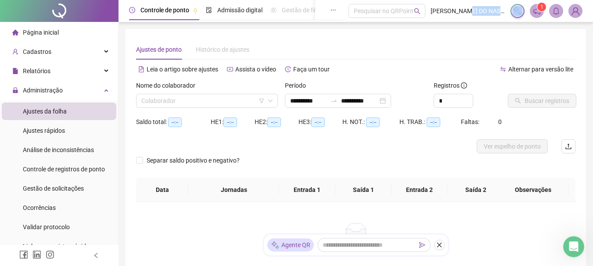
click at [530, 3] on header "Controle de ponto Admissão digital Gestão de férias Painel do DP Folha de pagam…" at bounding box center [355, 11] width 474 height 22
click at [561, 37] on div "**********" at bounding box center [355, 157] width 460 height 257
click at [576, 7] on img at bounding box center [575, 10] width 13 height 13
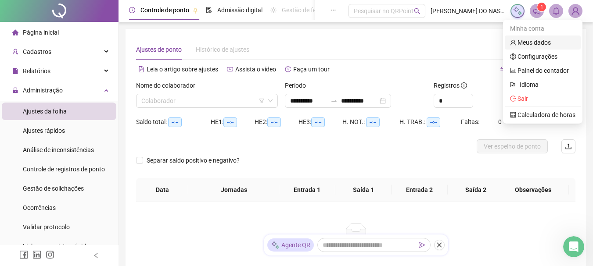
click at [538, 42] on link "Meus dados" at bounding box center [530, 42] width 41 height 7
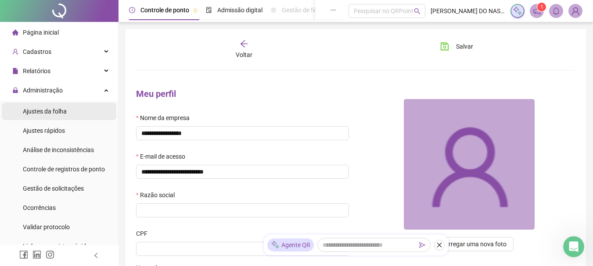
click at [77, 116] on li "Ajustes da folha" at bounding box center [59, 112] width 115 height 18
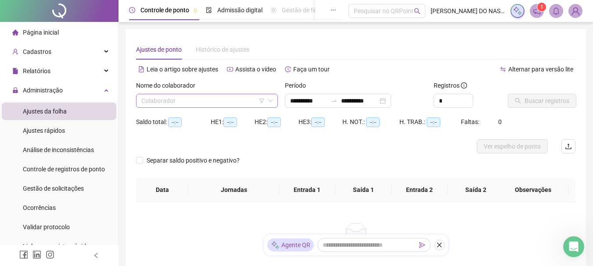
click at [188, 101] on input "search" at bounding box center [202, 100] width 123 height 13
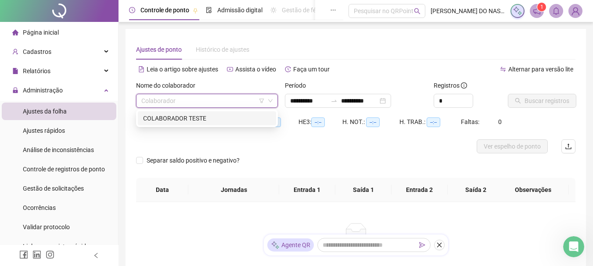
type input "**********"
click at [71, 33] on li "Página inicial" at bounding box center [59, 33] width 115 height 18
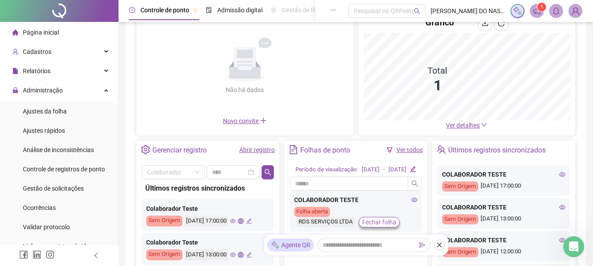
scroll to position [175, 0]
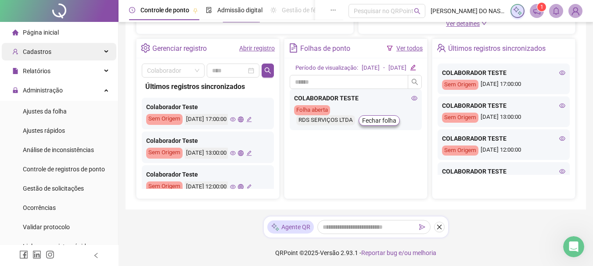
click at [64, 51] on div "Cadastros" at bounding box center [59, 52] width 115 height 18
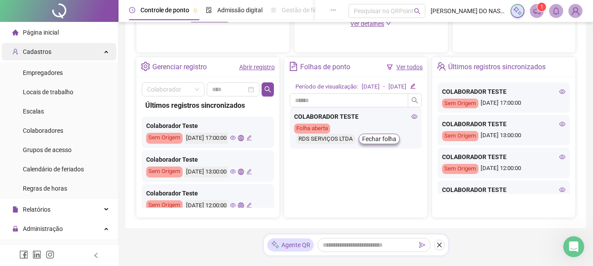
click at [64, 51] on div "Cadastros" at bounding box center [59, 52] width 115 height 18
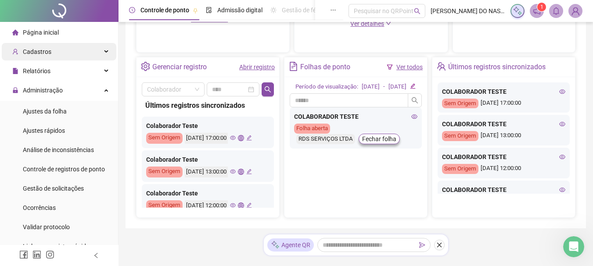
click at [64, 51] on div "Cadastros" at bounding box center [59, 52] width 115 height 18
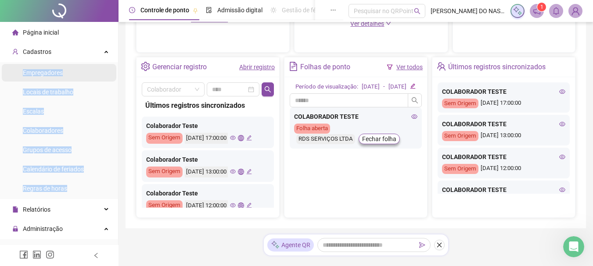
click at [50, 70] on span "Empregadores" at bounding box center [43, 72] width 40 height 7
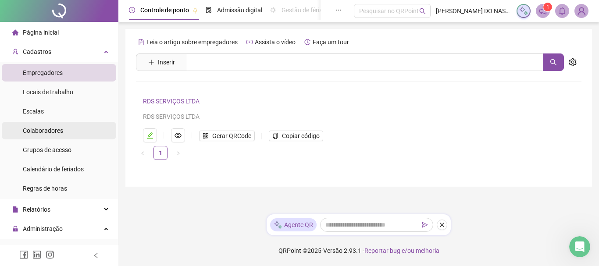
click at [46, 130] on span "Colaboradores" at bounding box center [43, 130] width 40 height 7
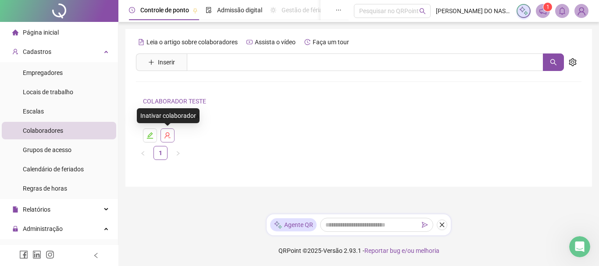
click at [167, 135] on icon "user-delete" at bounding box center [167, 135] width 7 height 7
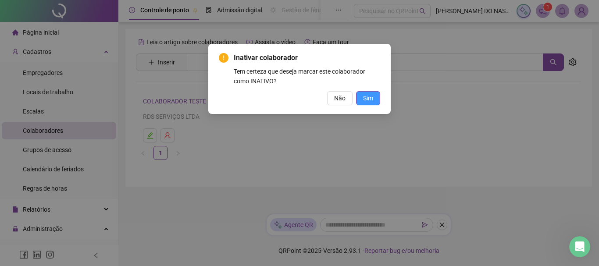
click at [367, 97] on span "Sim" at bounding box center [368, 98] width 10 height 10
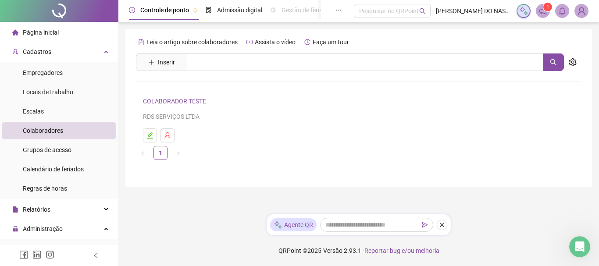
click at [580, 7] on img at bounding box center [581, 10] width 13 height 13
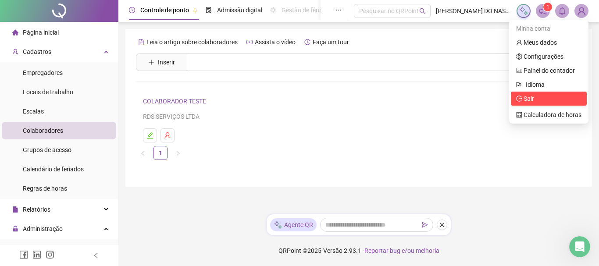
click at [534, 97] on span "Sair" at bounding box center [529, 98] width 11 height 7
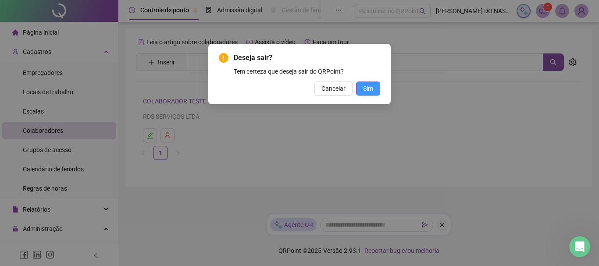
click at [362, 89] on button "Sim" at bounding box center [368, 89] width 24 height 14
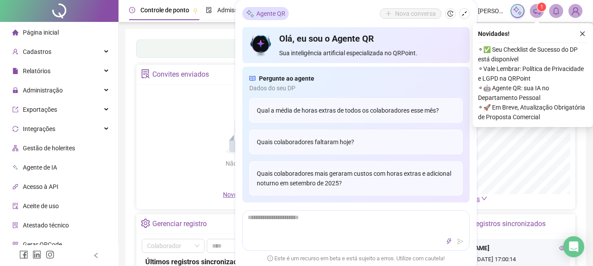
click at [582, 33] on icon "close" at bounding box center [582, 34] width 6 height 6
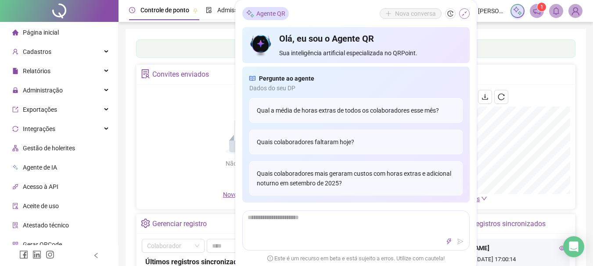
click at [465, 16] on button "button" at bounding box center [464, 13] width 11 height 11
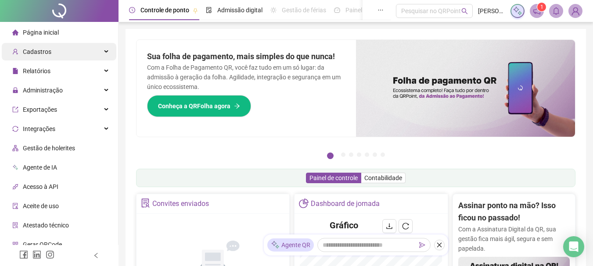
click at [54, 58] on div "Cadastros" at bounding box center [59, 52] width 115 height 18
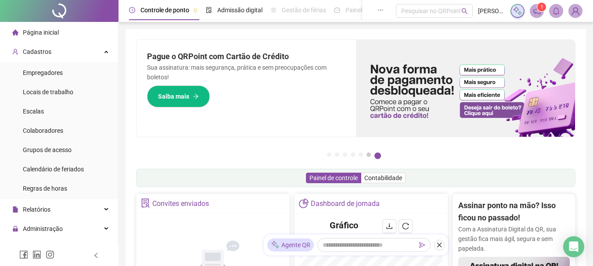
click at [369, 156] on button "6" at bounding box center [368, 155] width 4 height 4
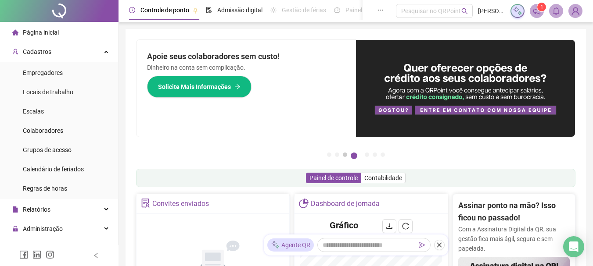
click at [347, 156] on button "3" at bounding box center [345, 155] width 4 height 4
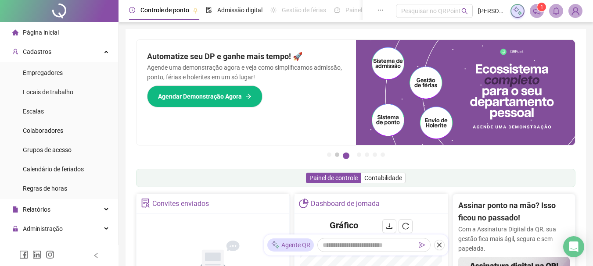
click at [335, 153] on button "2" at bounding box center [337, 155] width 4 height 4
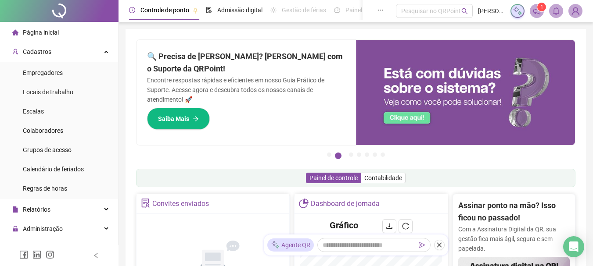
click at [335, 154] on button "2" at bounding box center [338, 156] width 7 height 7
click at [331, 154] on button "1" at bounding box center [329, 155] width 4 height 4
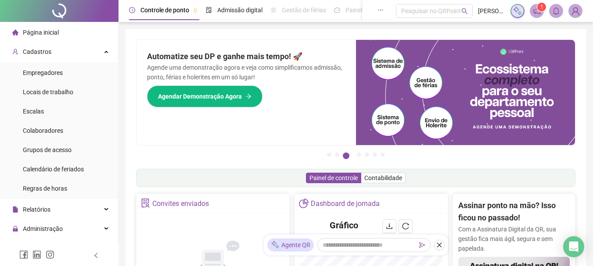
click at [540, 8] on span "1" at bounding box center [541, 7] width 3 height 6
click at [534, 11] on icon "notification" at bounding box center [537, 11] width 8 height 8
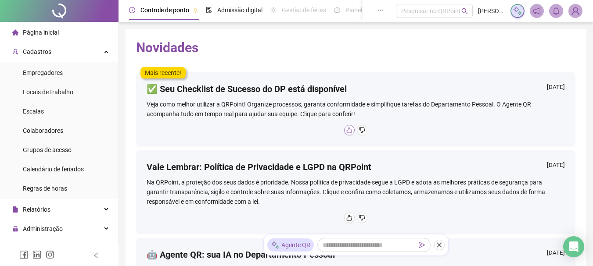
click at [350, 132] on button "button" at bounding box center [349, 130] width 11 height 11
click at [346, 130] on icon "like" at bounding box center [349, 130] width 6 height 6
click at [346, 131] on icon "like" at bounding box center [349, 130] width 6 height 6
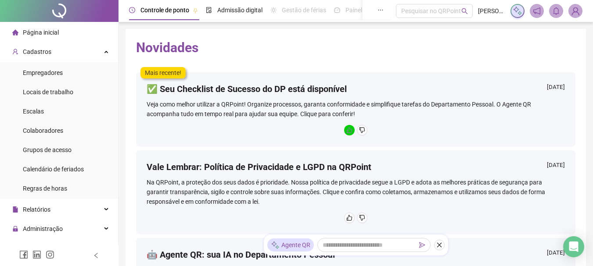
click at [346, 131] on icon "like" at bounding box center [349, 130] width 6 height 6
drag, startPoint x: 140, startPoint y: 50, endPoint x: 208, endPoint y: 51, distance: 67.1
click at [208, 51] on h2 "Novidades" at bounding box center [355, 47] width 439 height 17
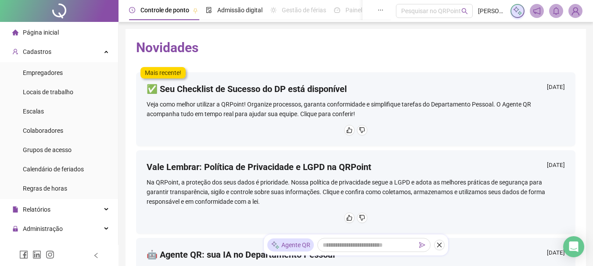
click at [208, 51] on h2 "Novidades" at bounding box center [355, 47] width 439 height 17
click at [441, 247] on icon "close" at bounding box center [439, 245] width 6 height 6
